Goal: Transaction & Acquisition: Obtain resource

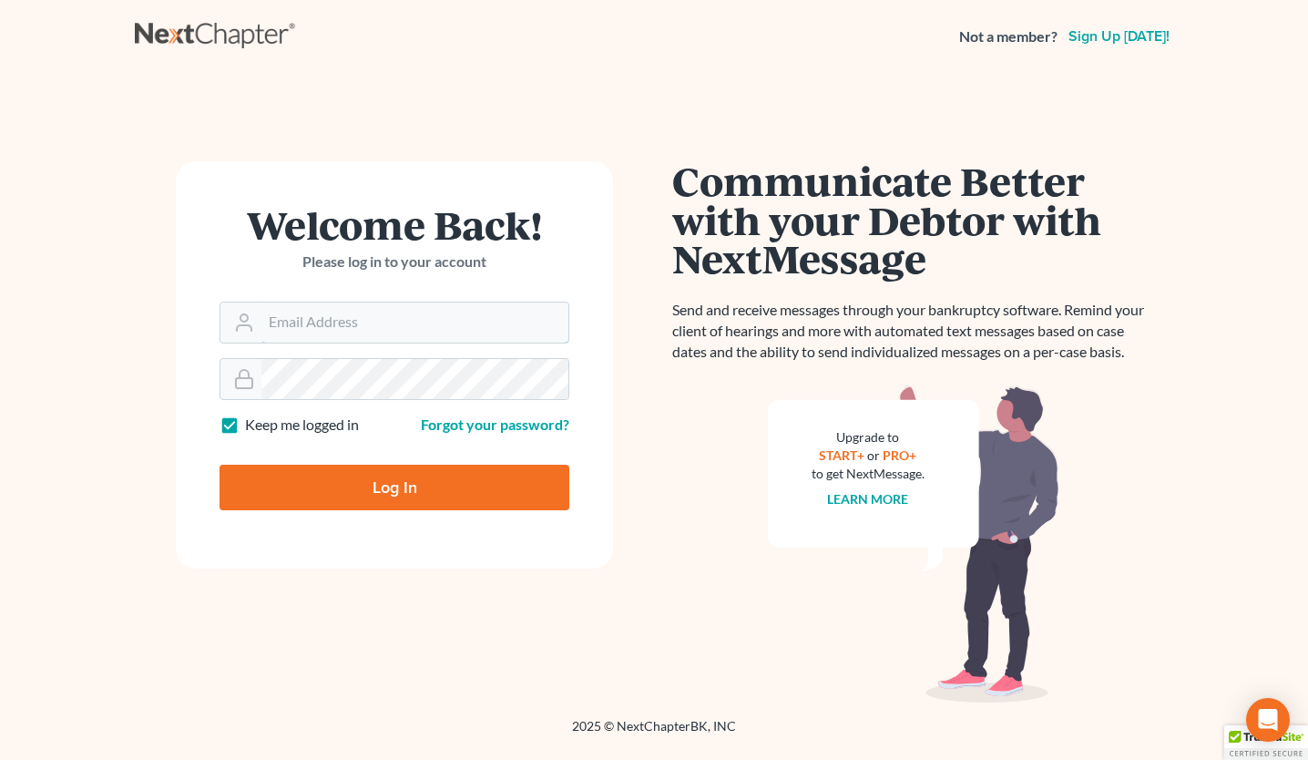
type input "[PERSON_NAME][EMAIL_ADDRESS][DOMAIN_NAME]"
click at [389, 497] on input "Log In" at bounding box center [395, 488] width 350 height 46
type input "Thinking..."
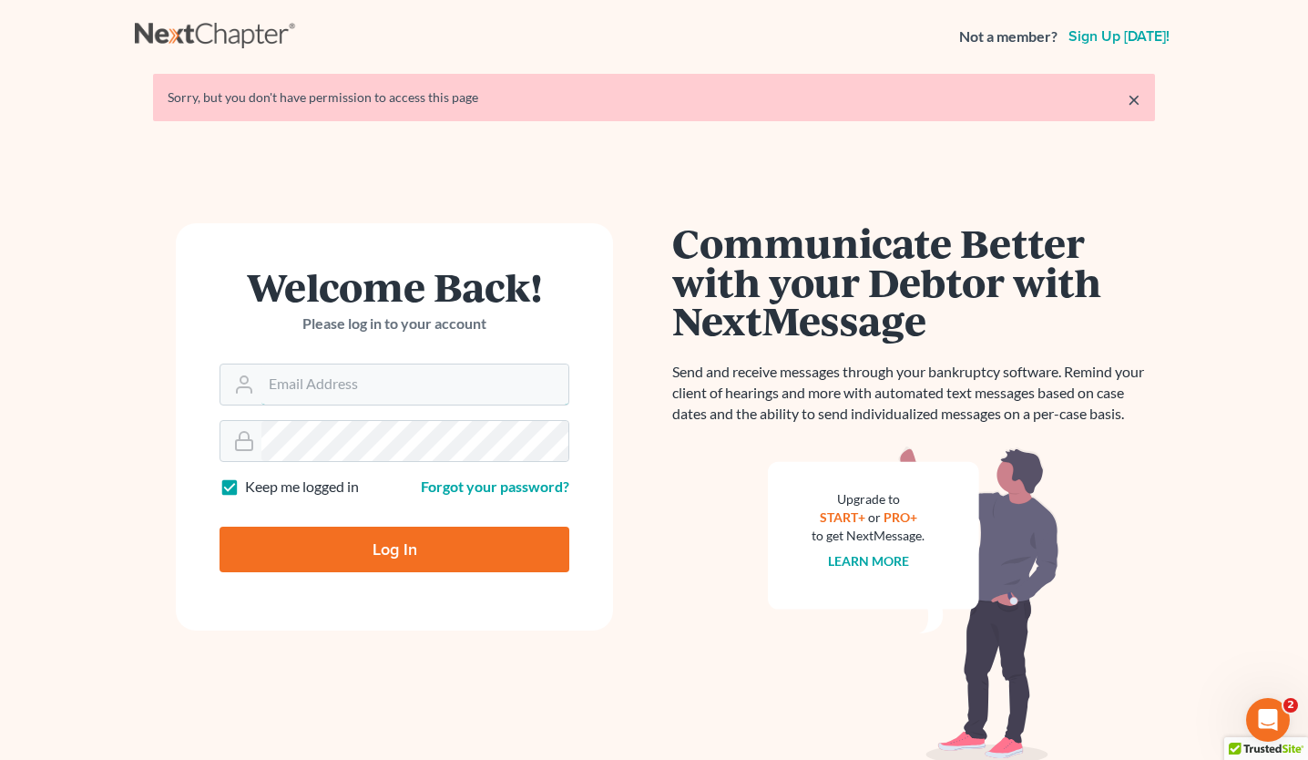
type input "[PERSON_NAME][EMAIL_ADDRESS][DOMAIN_NAME]"
click at [373, 537] on input "Log In" at bounding box center [395, 550] width 350 height 46
type input "Thinking..."
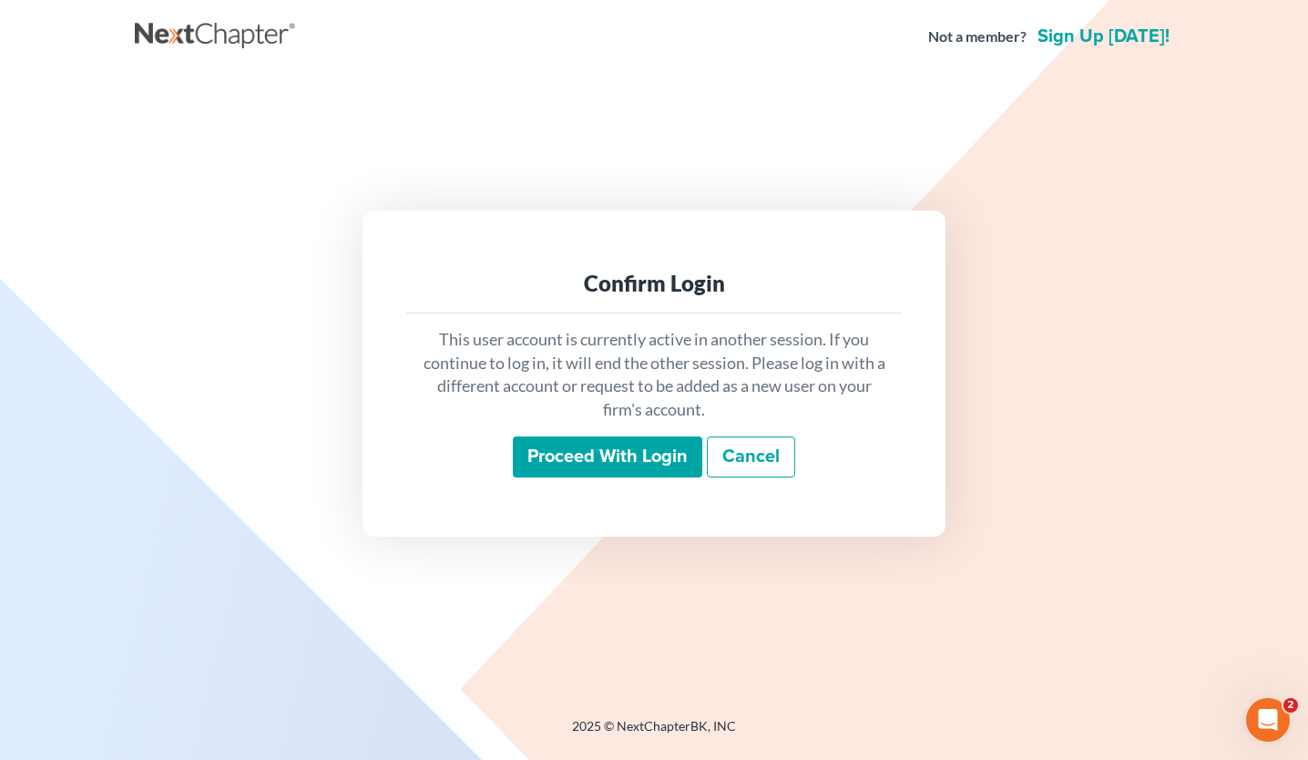
click at [641, 467] on input "Proceed with login" at bounding box center [607, 457] width 189 height 42
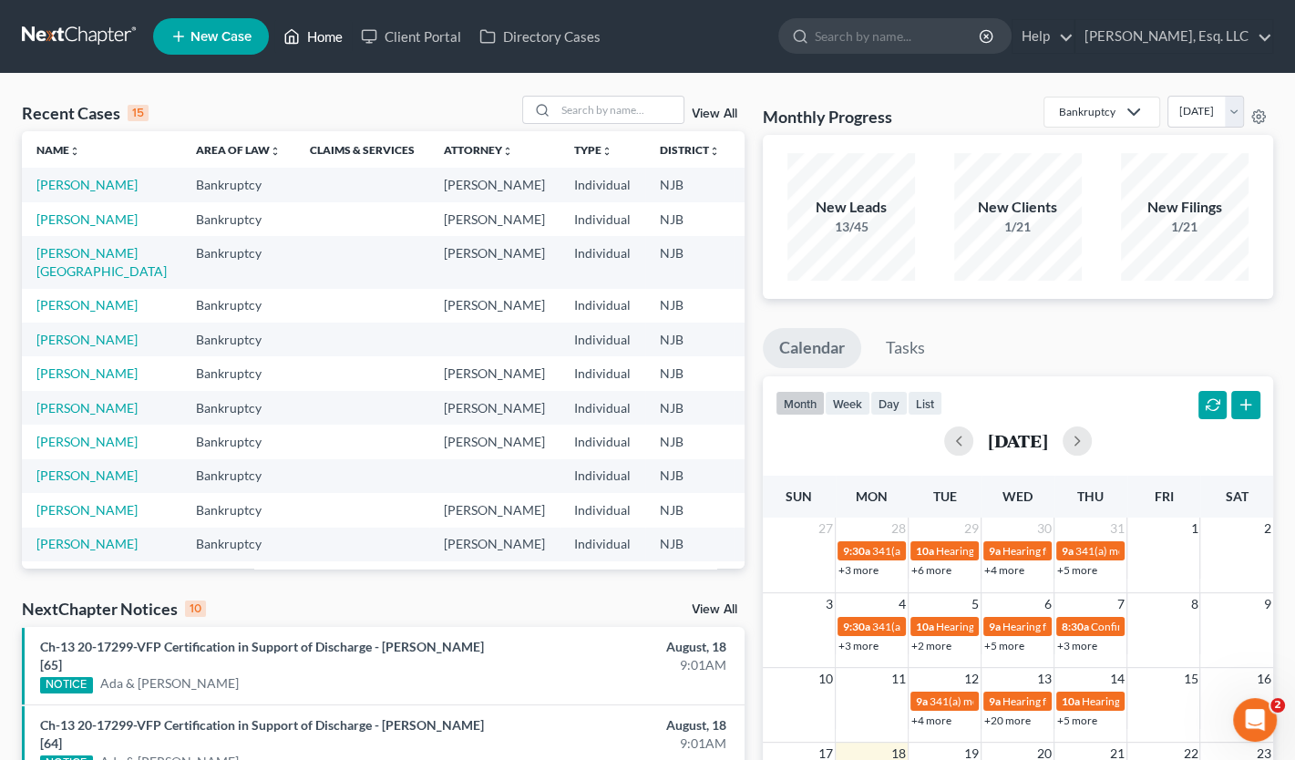
click at [331, 37] on link "Home" at bounding box center [312, 36] width 77 height 33
click at [576, 119] on input "search" at bounding box center [620, 110] width 128 height 26
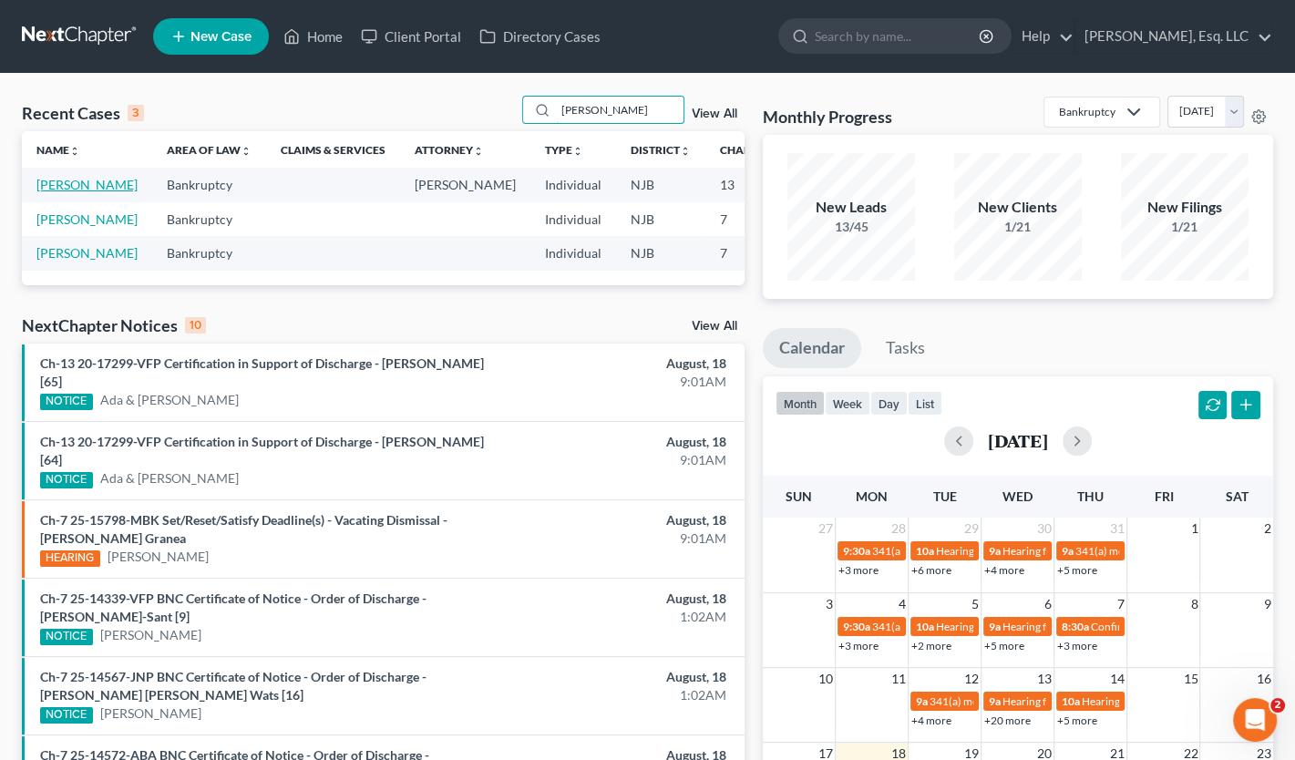
type input "allen"
click at [66, 189] on link "Allen, Odette" at bounding box center [86, 184] width 101 height 15
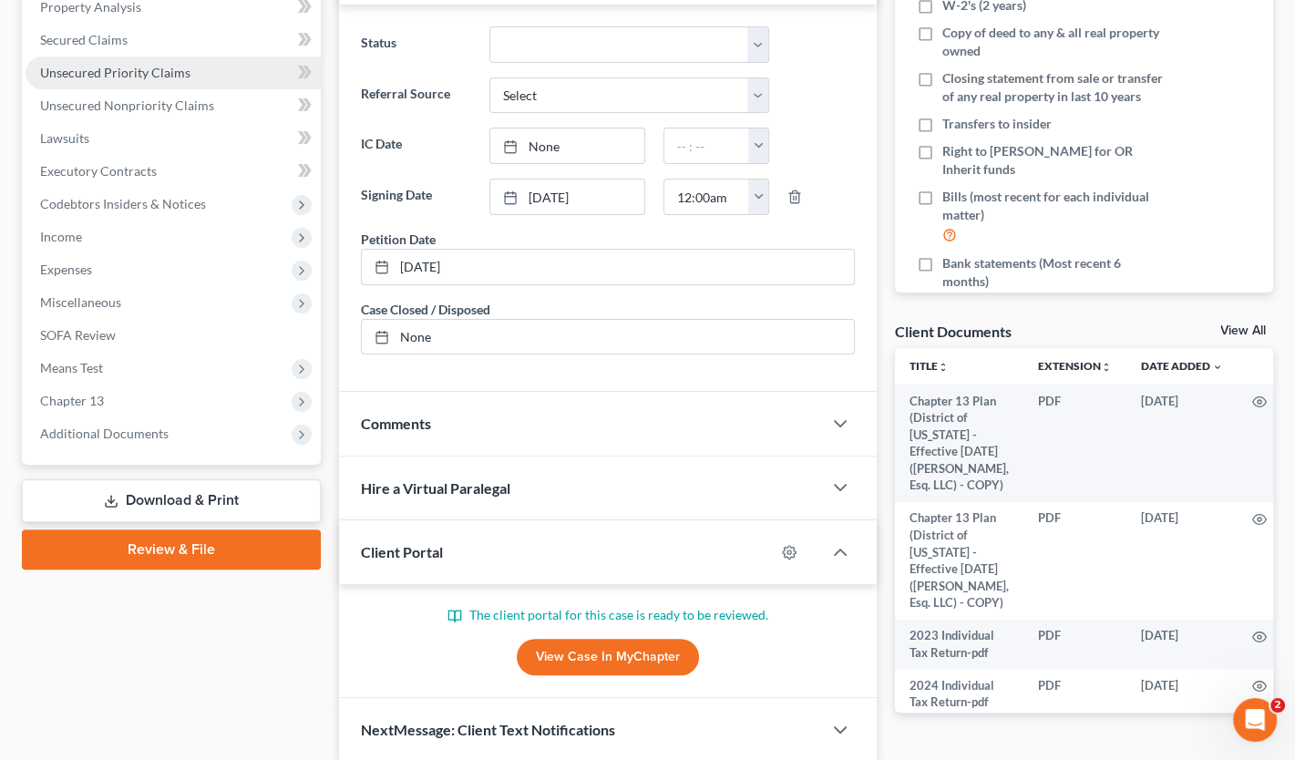
scroll to position [364, 0]
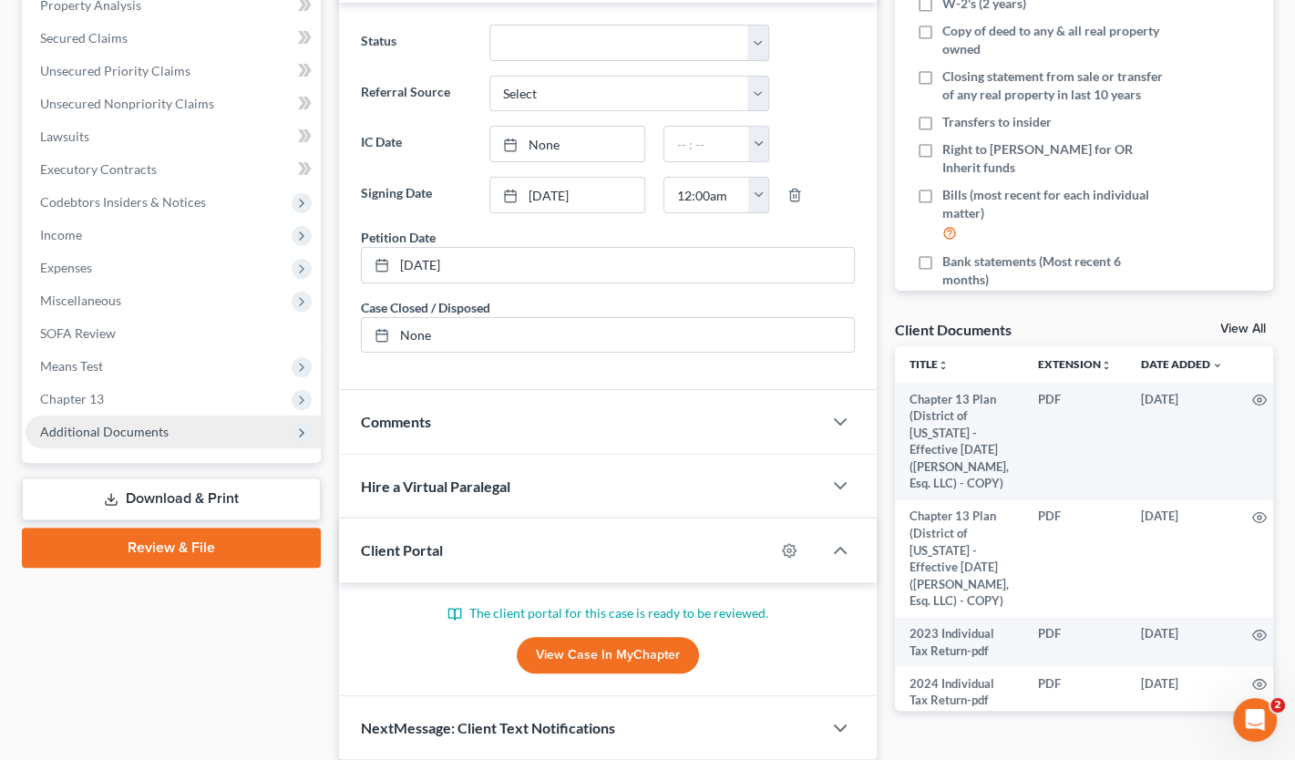
drag, startPoint x: 118, startPoint y: 427, endPoint x: 138, endPoint y: 432, distance: 21.4
click at [118, 427] on span "Additional Documents" at bounding box center [104, 431] width 128 height 15
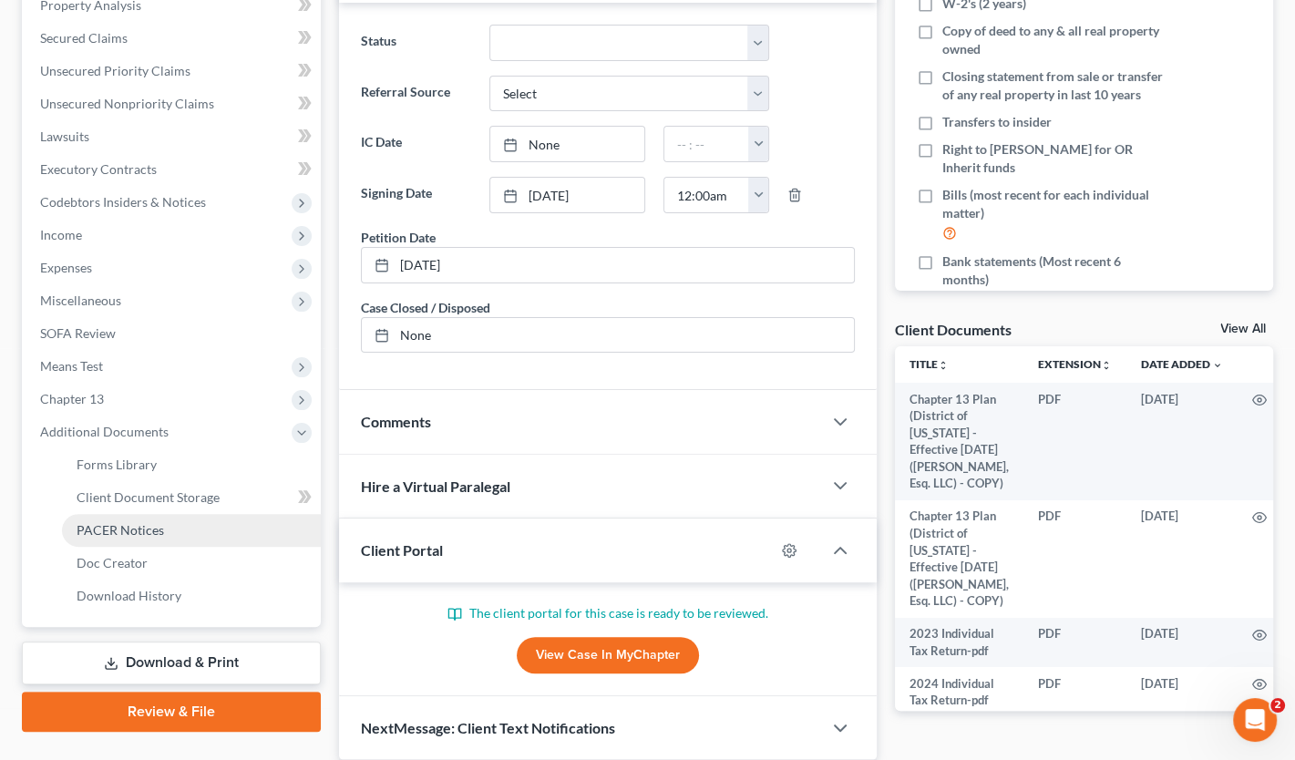
click at [128, 524] on span "PACER Notices" at bounding box center [120, 529] width 87 height 15
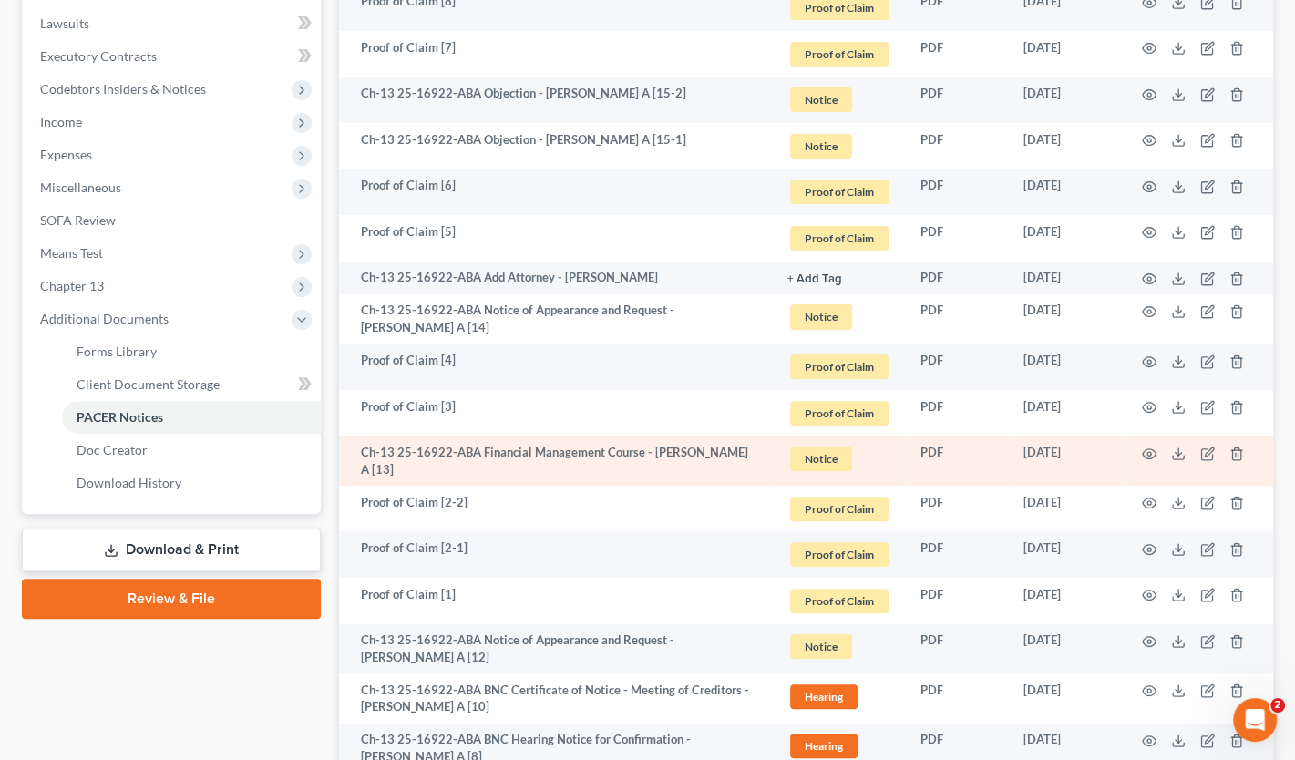
scroll to position [364, 0]
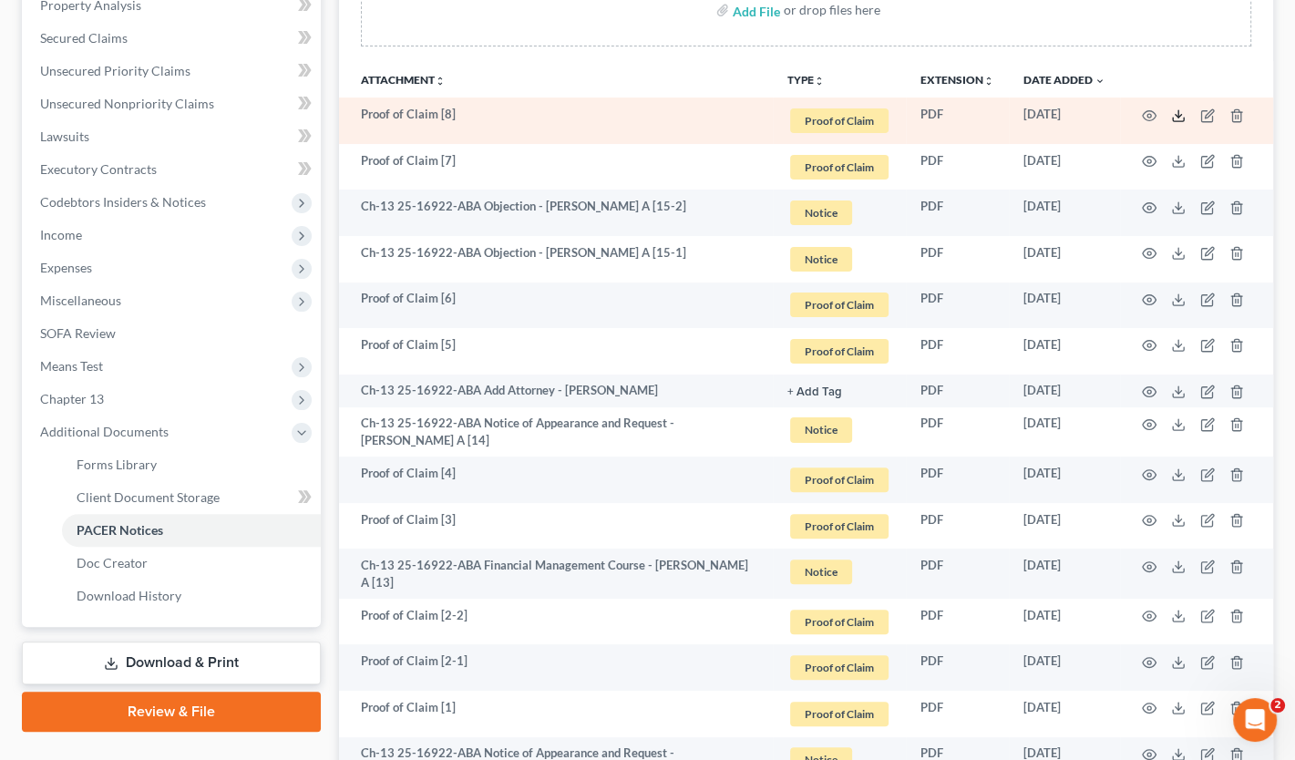
click at [1176, 114] on polyline at bounding box center [1178, 115] width 6 height 3
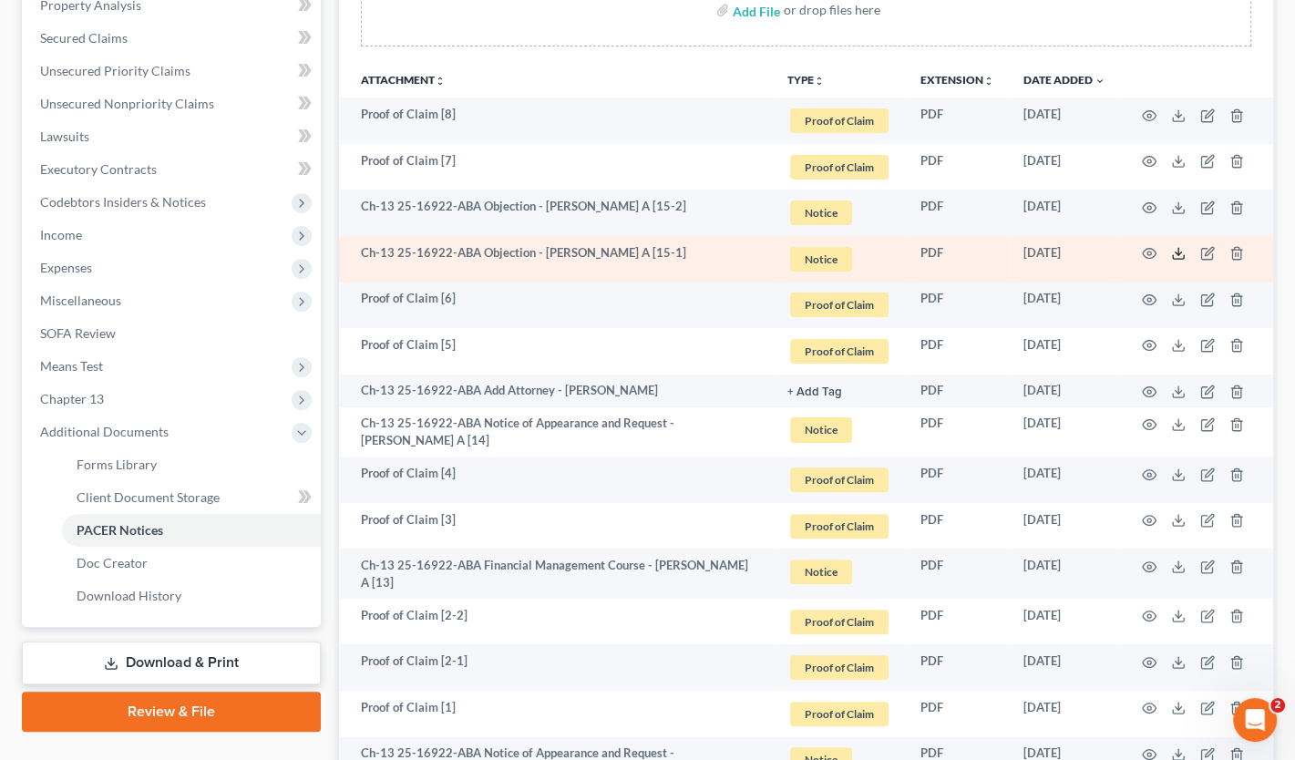
click at [1176, 250] on icon at bounding box center [1178, 253] width 15 height 15
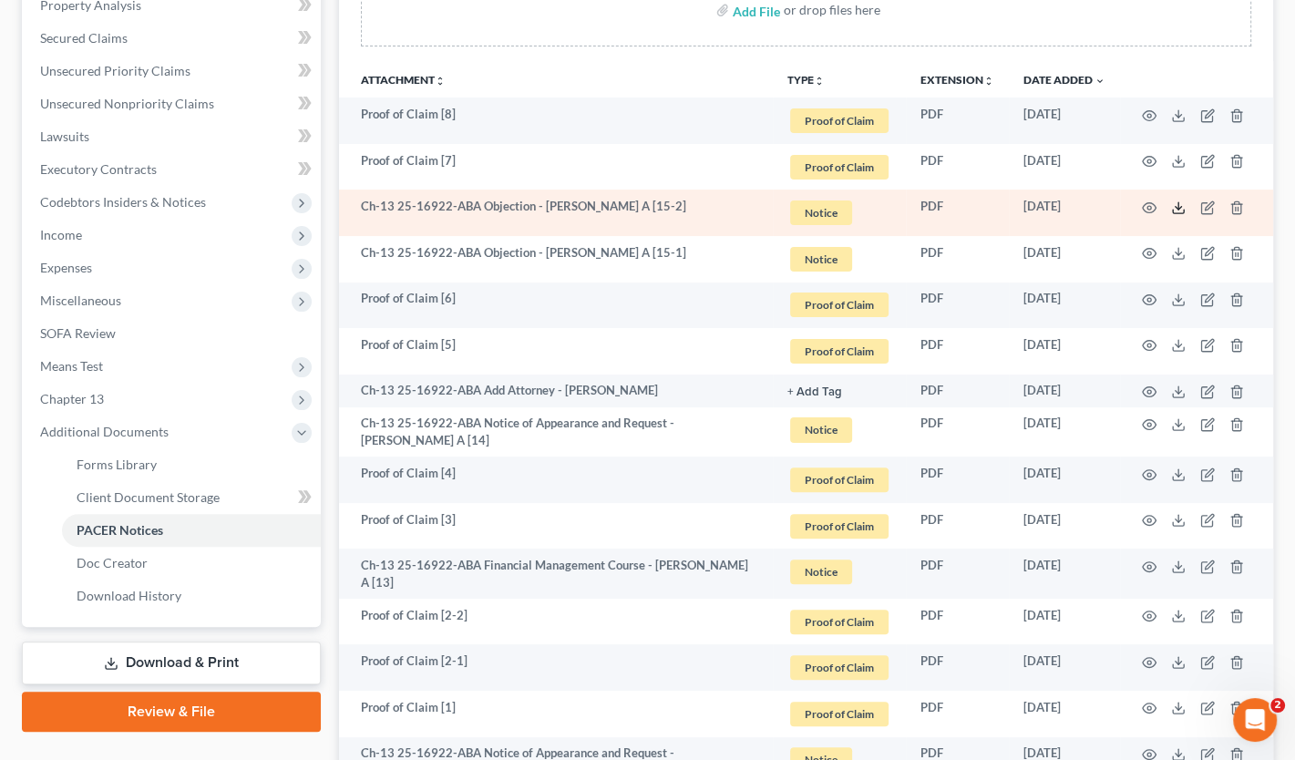
click at [1177, 204] on icon at bounding box center [1178, 207] width 15 height 15
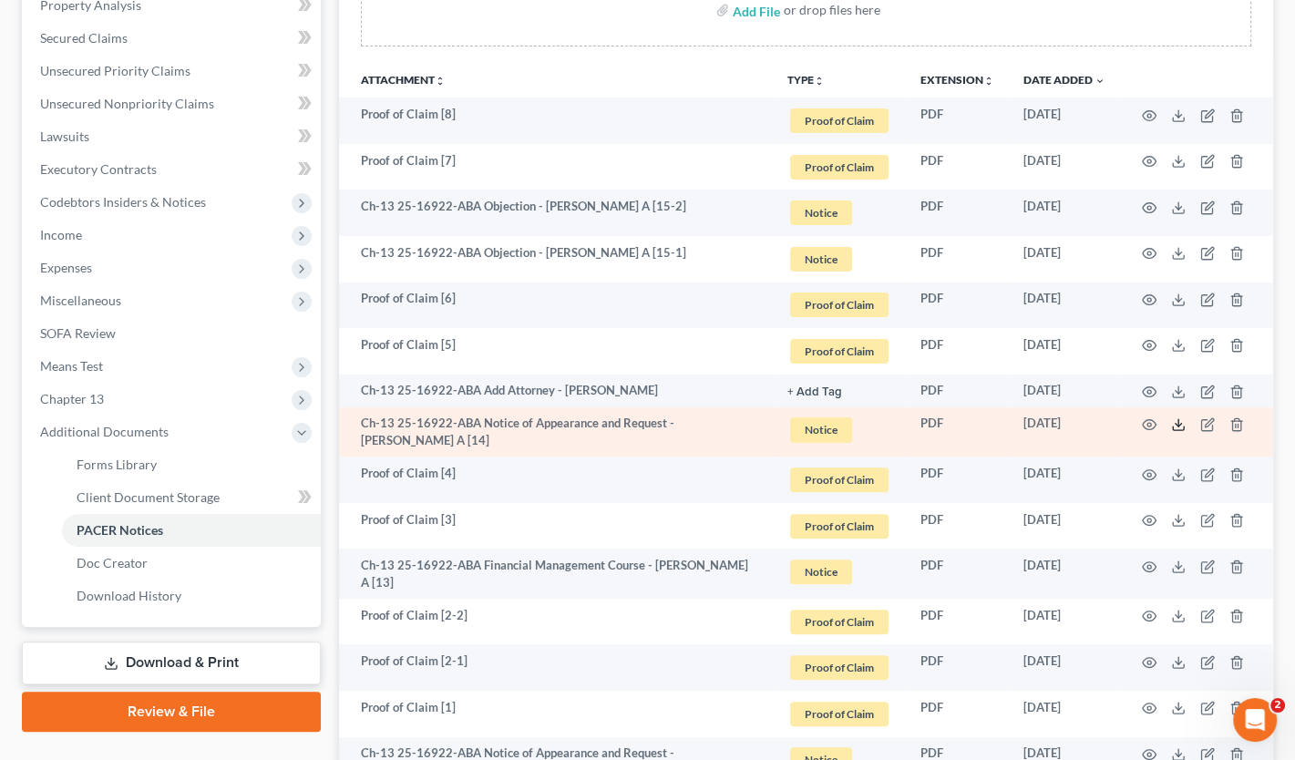
click at [1175, 424] on polyline at bounding box center [1178, 425] width 6 height 3
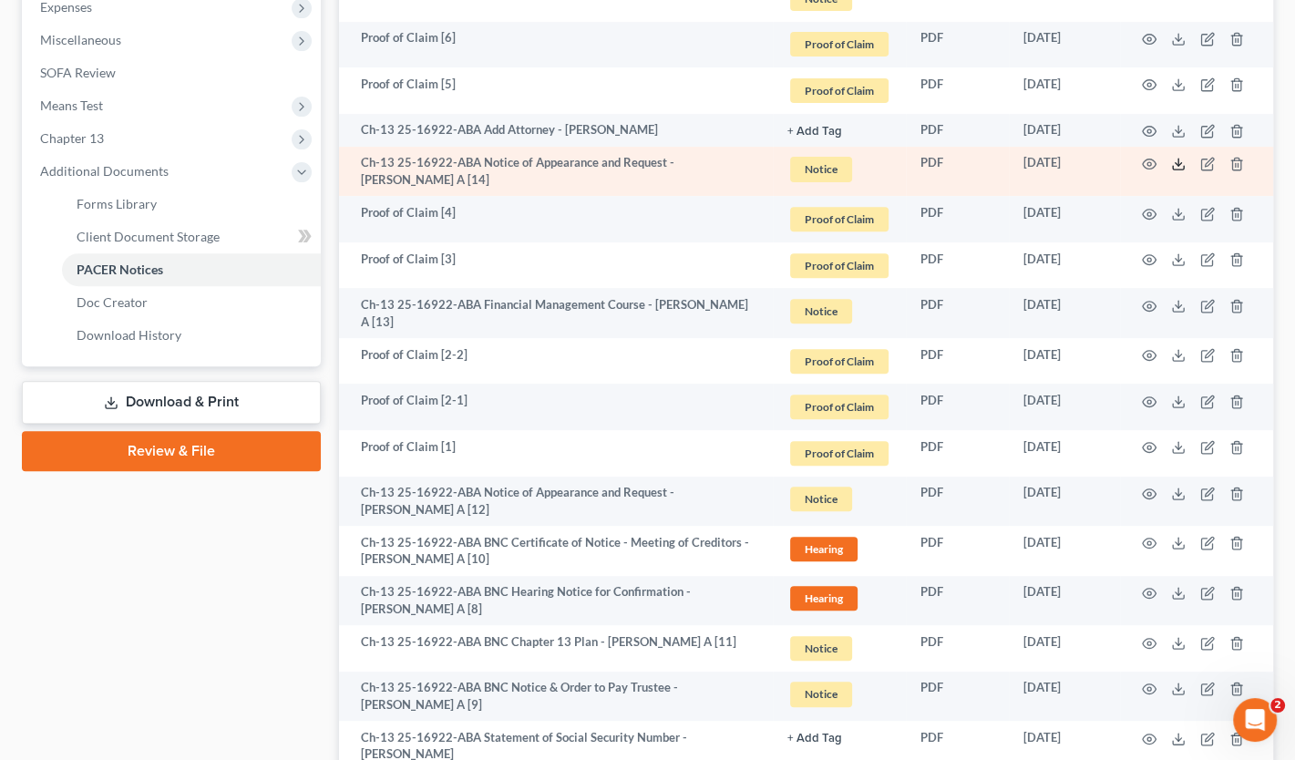
scroll to position [638, 0]
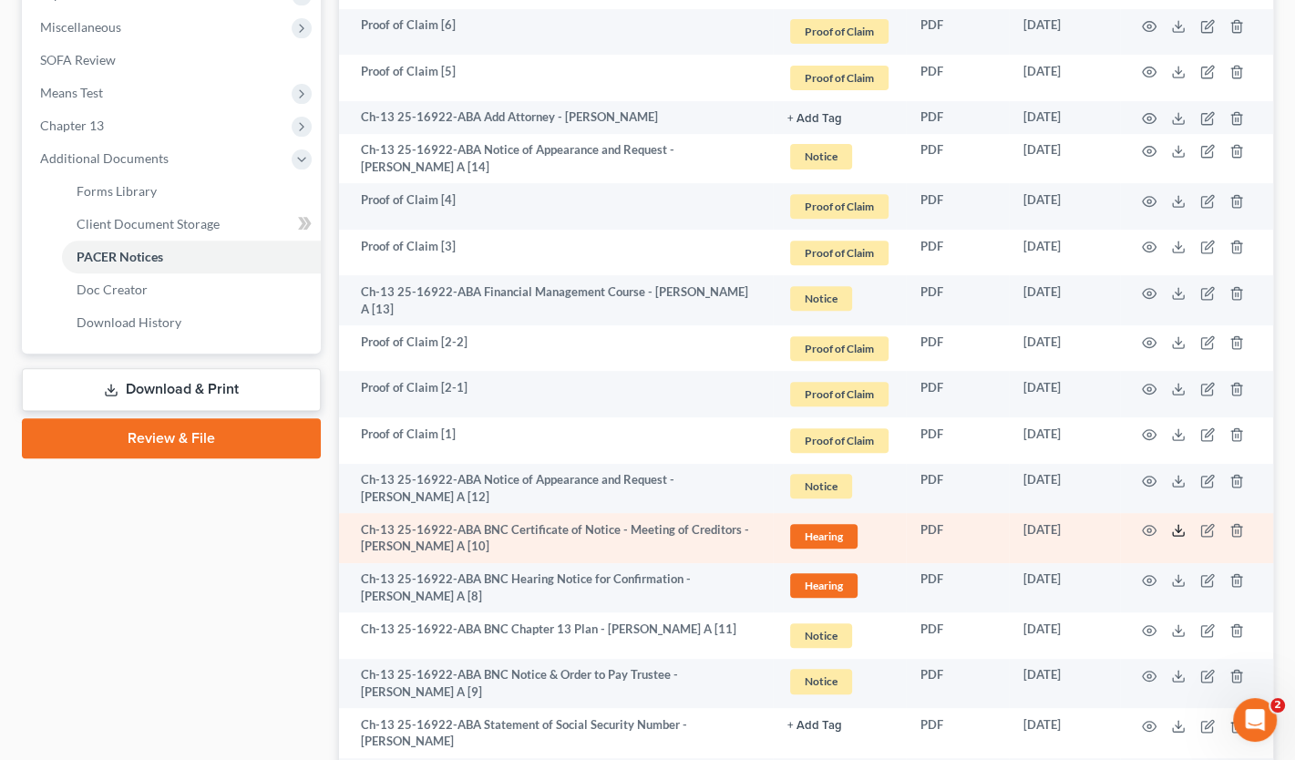
click at [1174, 535] on icon at bounding box center [1178, 530] width 15 height 15
